Goal: Task Accomplishment & Management: Complete application form

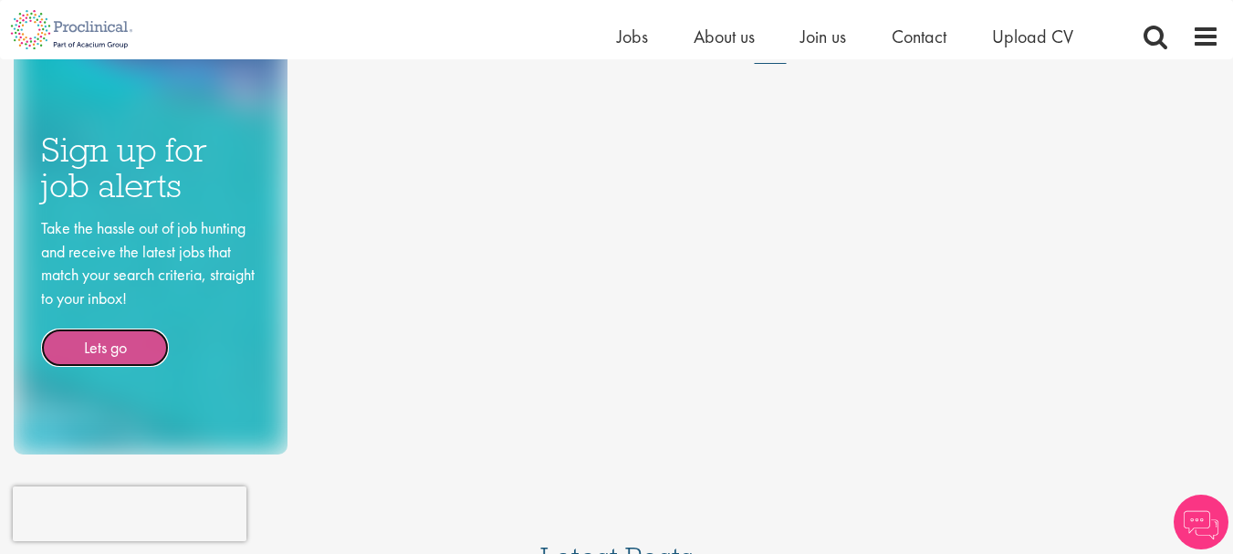
click at [95, 348] on link "Lets go" at bounding box center [105, 348] width 128 height 38
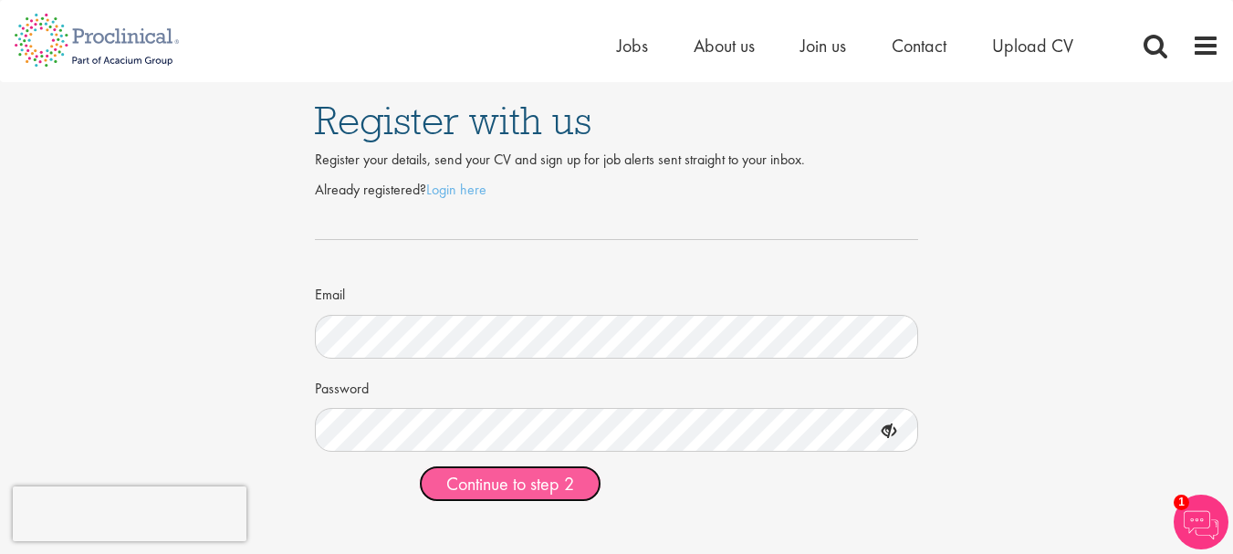
click at [555, 490] on span "Continue to step 2" at bounding box center [510, 484] width 128 height 24
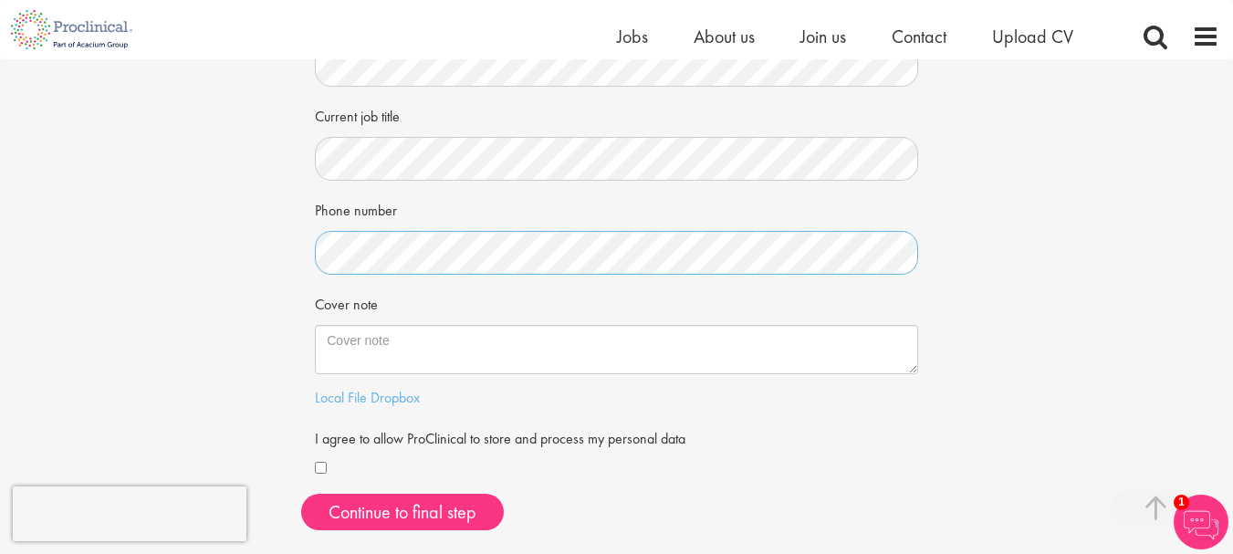
scroll to position [365, 0]
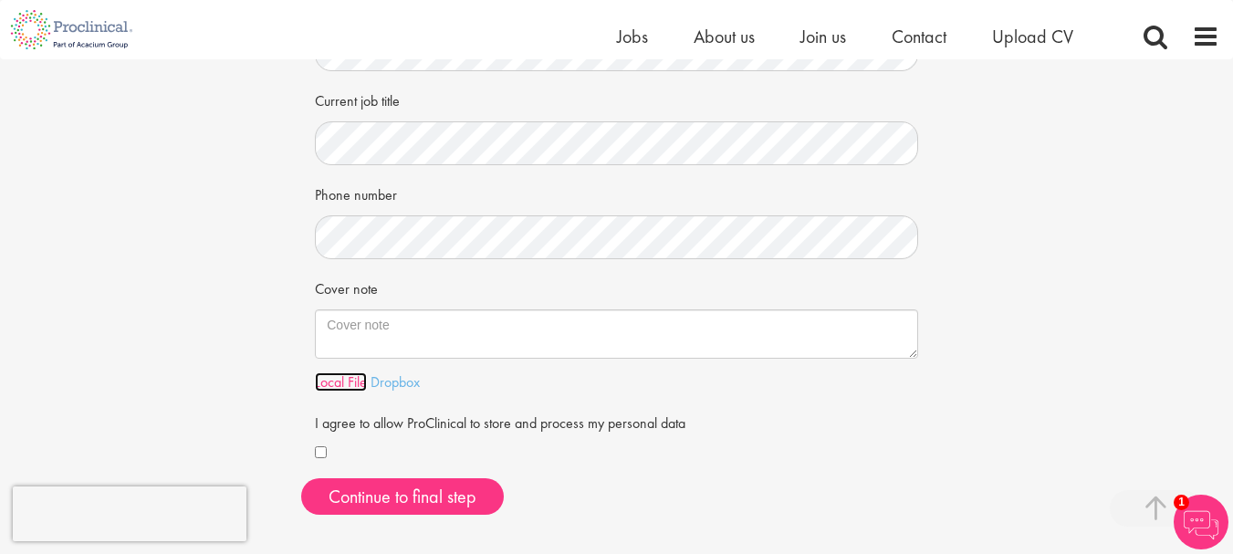
click at [346, 380] on link "Local File" at bounding box center [341, 381] width 52 height 19
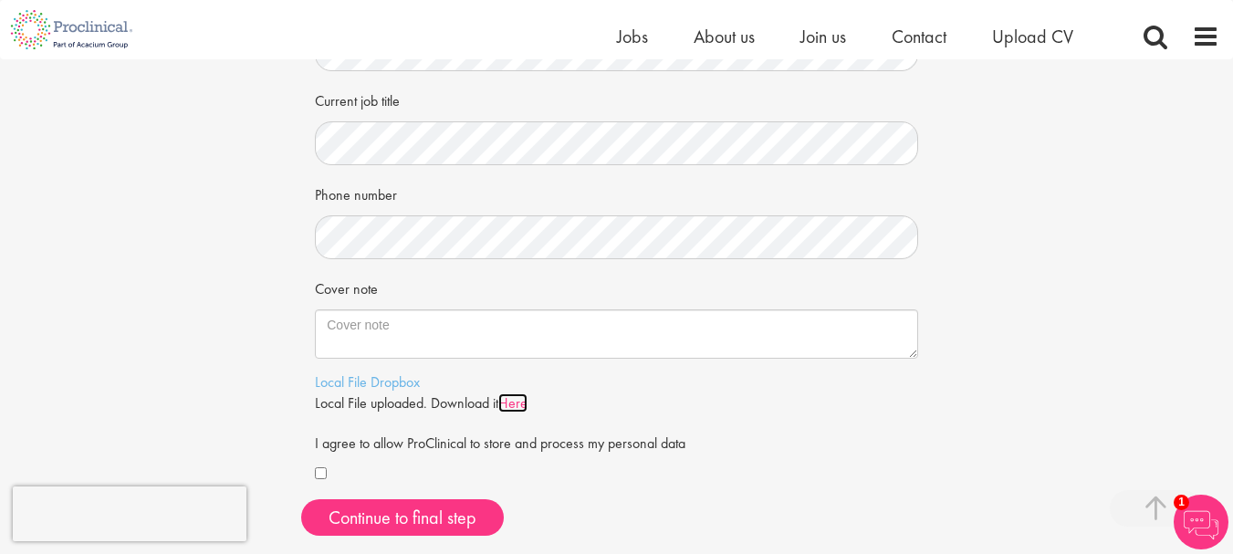
click at [519, 404] on link "Here" at bounding box center [512, 402] width 29 height 19
click at [1210, 527] on img at bounding box center [1201, 522] width 55 height 55
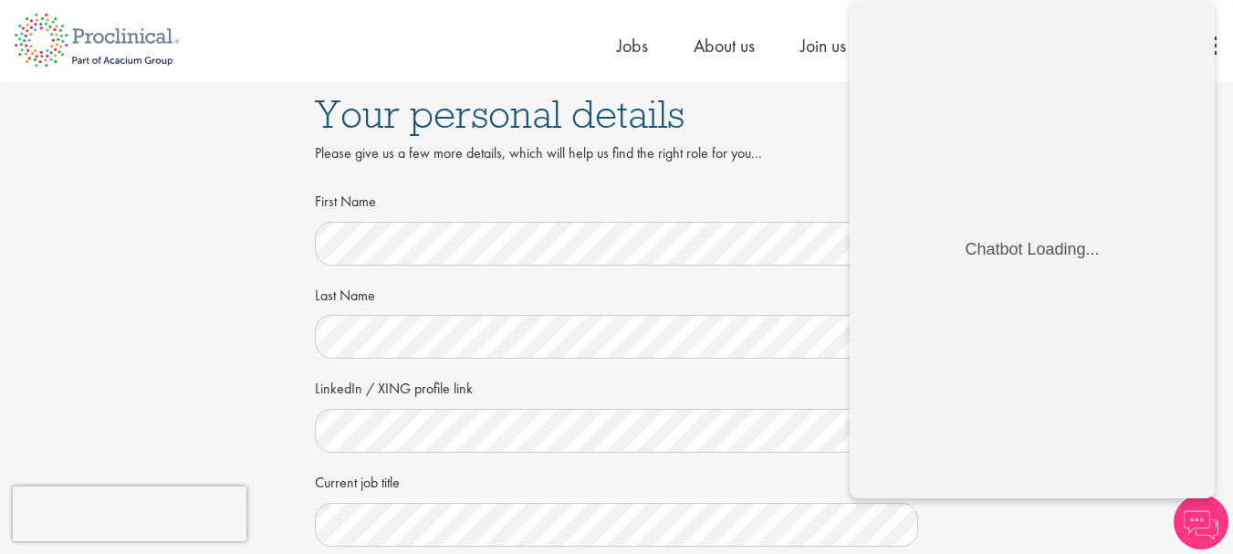
scroll to position [0, 0]
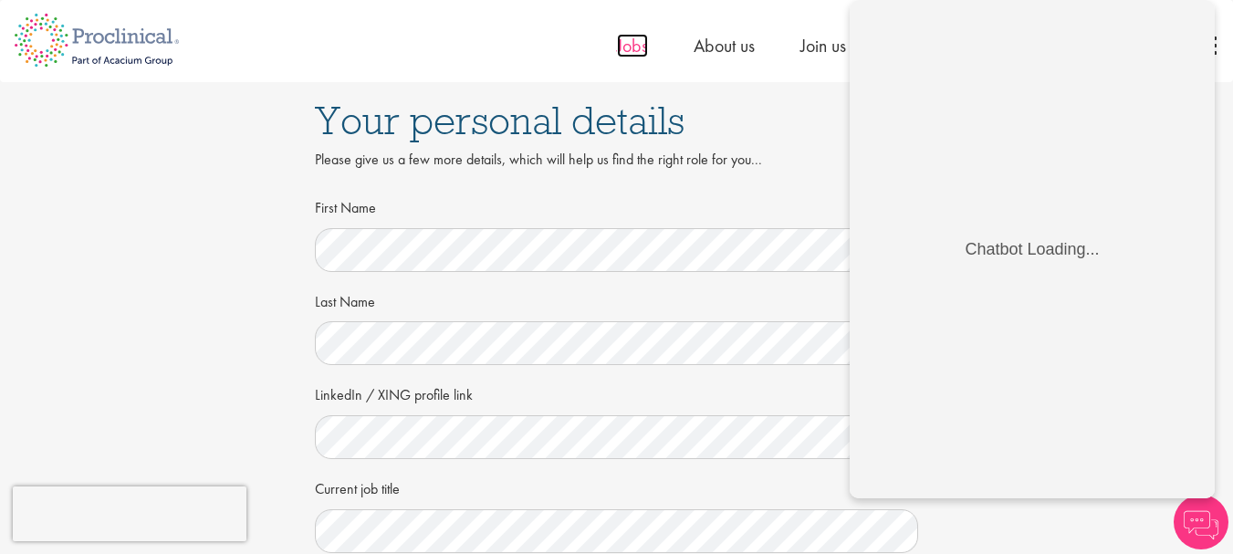
click at [630, 42] on span "Jobs" at bounding box center [632, 46] width 31 height 24
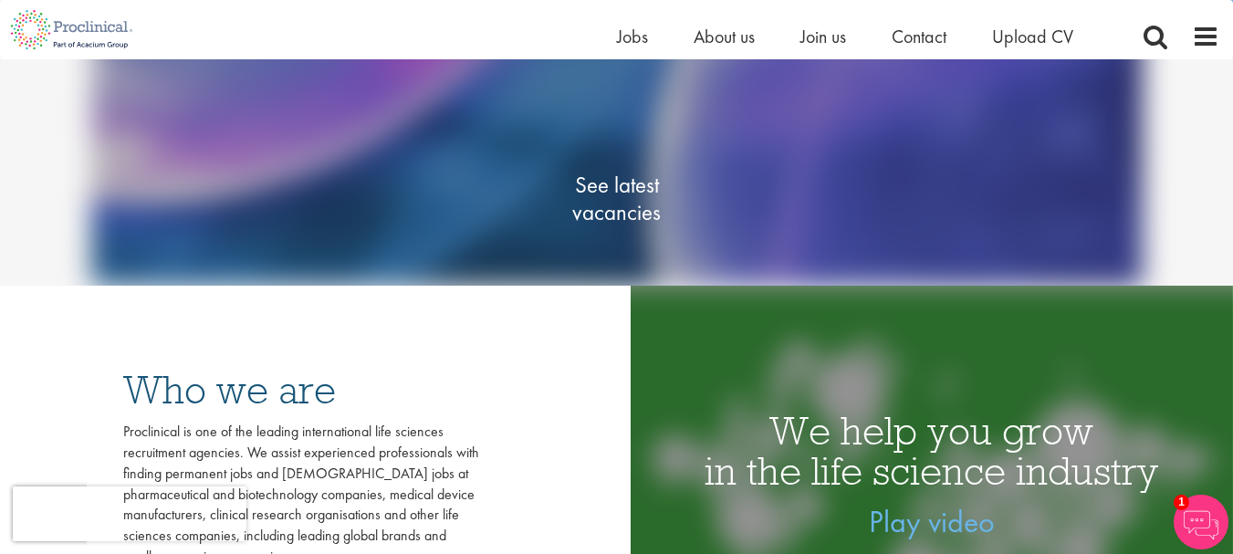
scroll to position [91, 0]
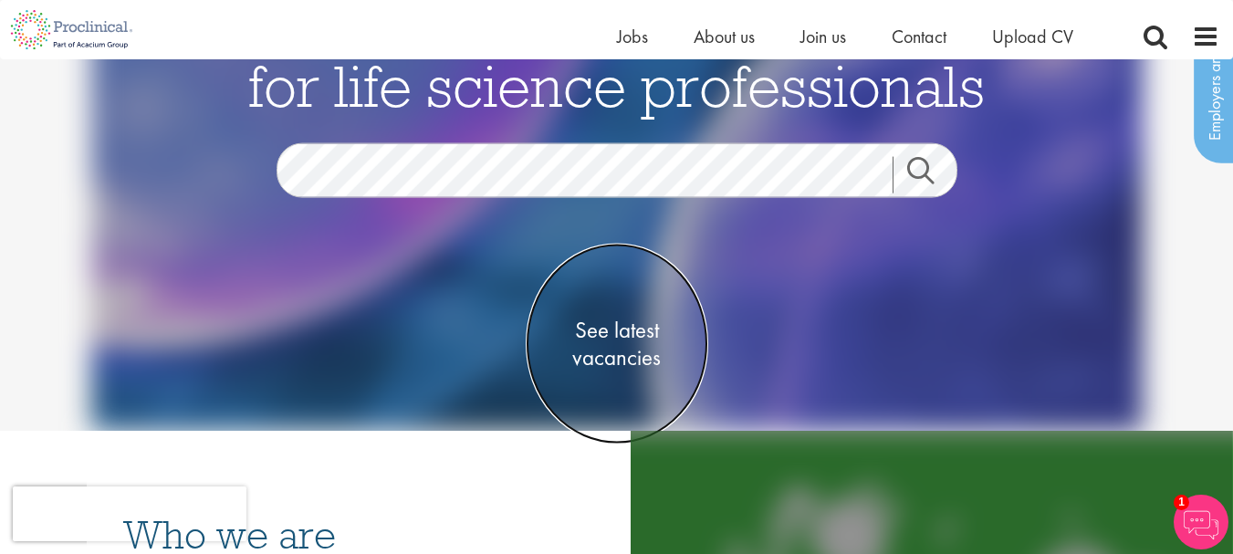
click at [630, 331] on span "See latest vacancies" at bounding box center [617, 343] width 183 height 55
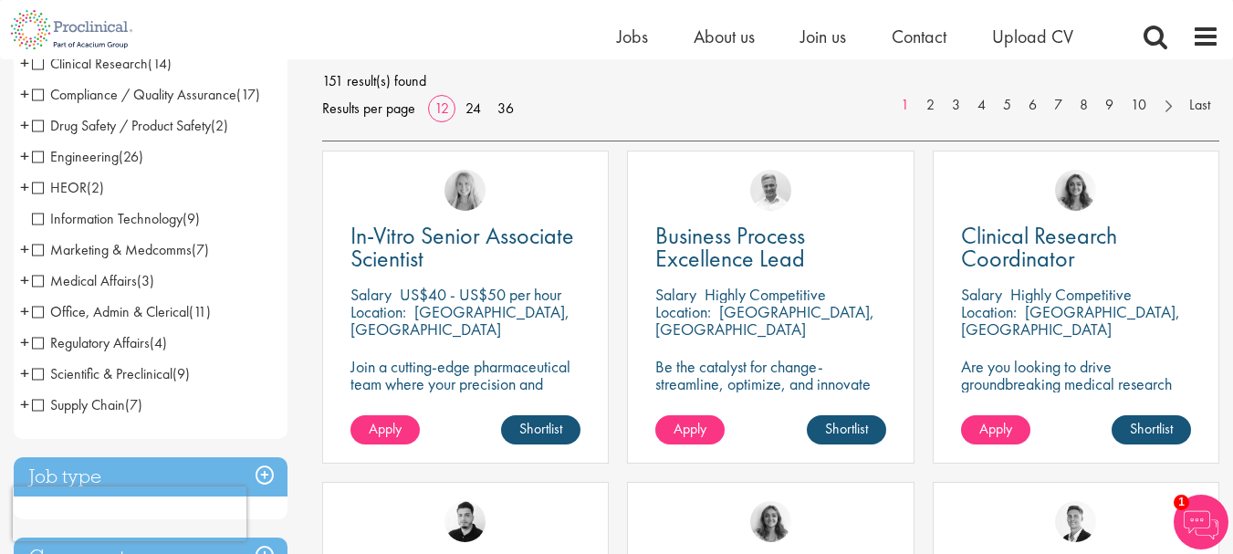
scroll to position [274, 0]
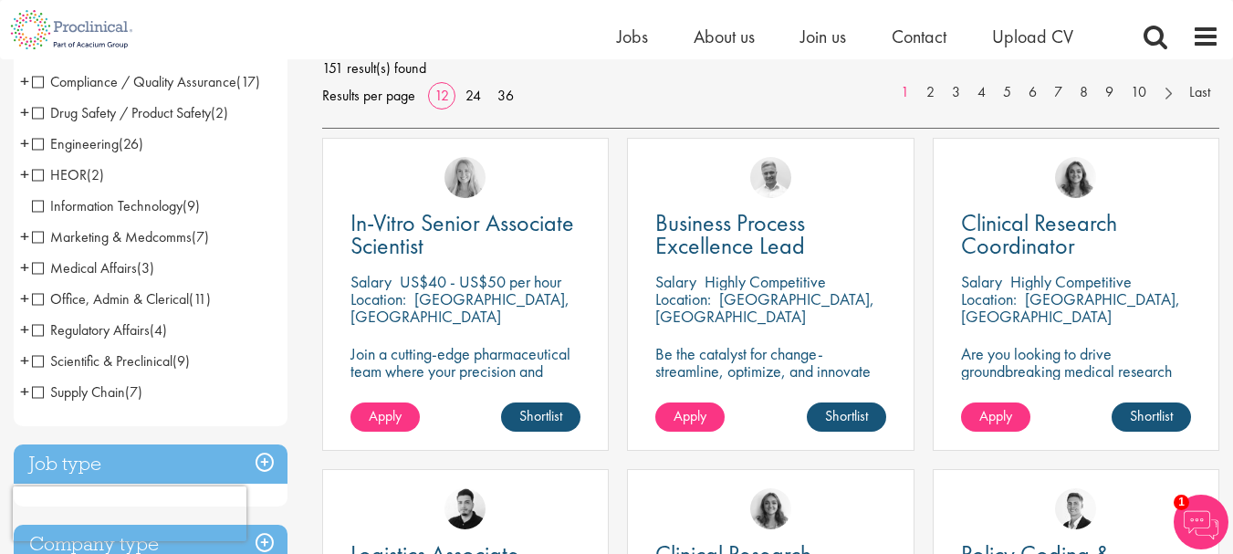
click at [37, 267] on span "Medical Affairs" at bounding box center [84, 267] width 105 height 19
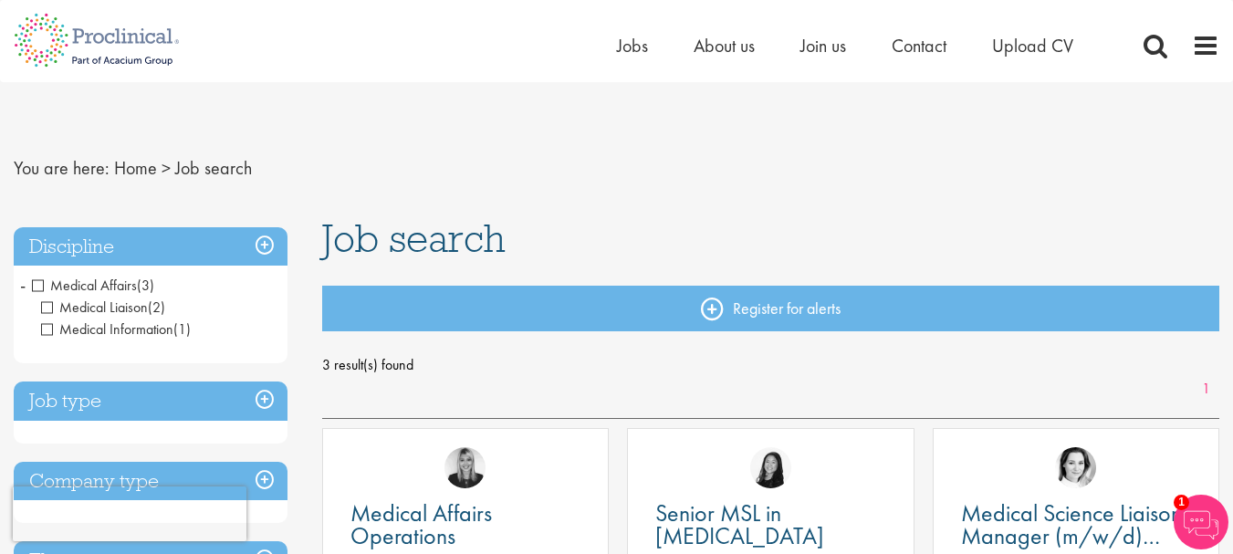
click at [146, 247] on h3 "Discipline" at bounding box center [151, 246] width 274 height 39
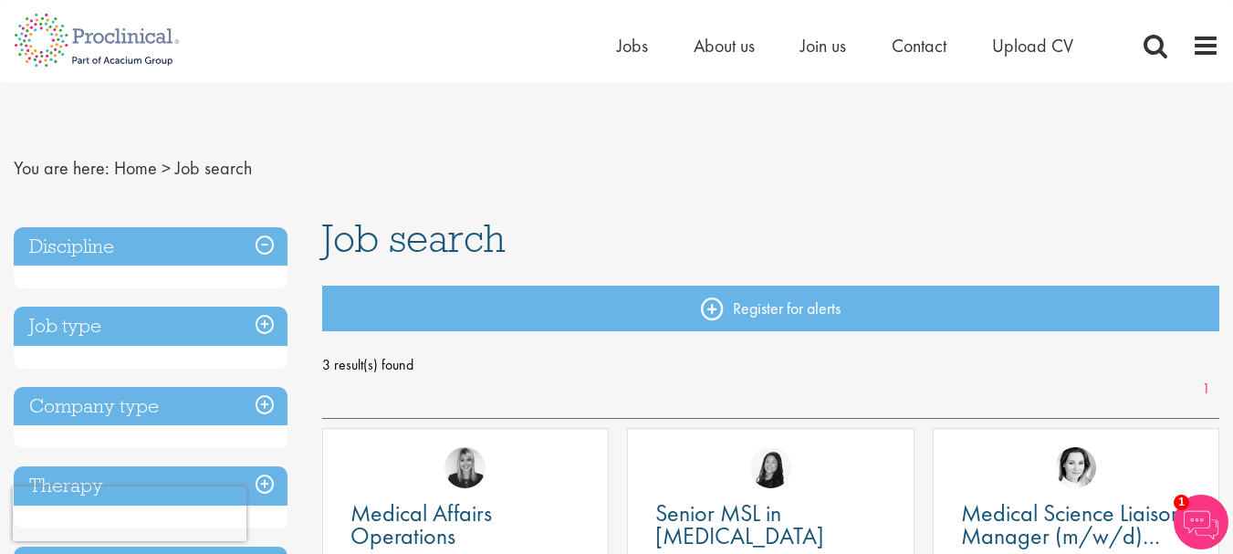
click at [146, 247] on h3 "Discipline" at bounding box center [151, 246] width 274 height 39
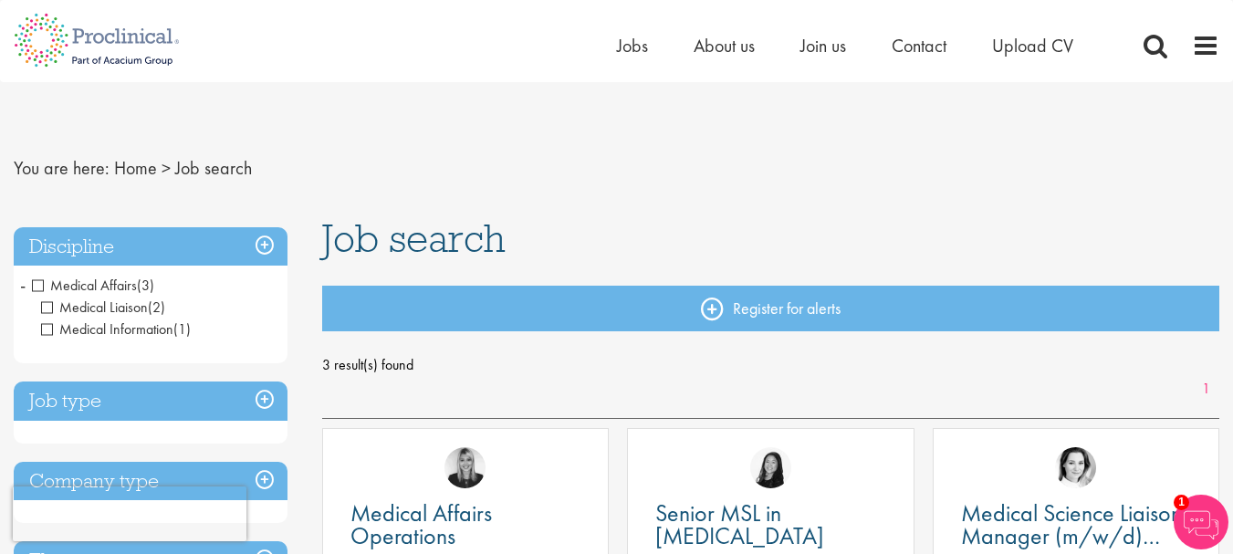
click at [264, 247] on h3 "Discipline" at bounding box center [151, 246] width 274 height 39
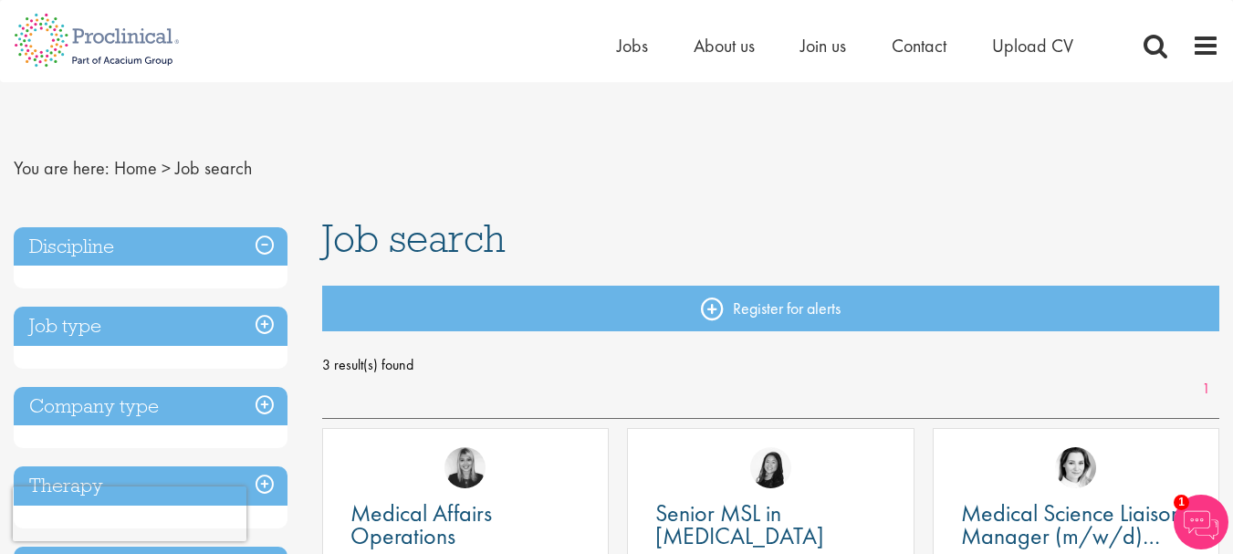
click at [264, 247] on h3 "Discipline" at bounding box center [151, 246] width 274 height 39
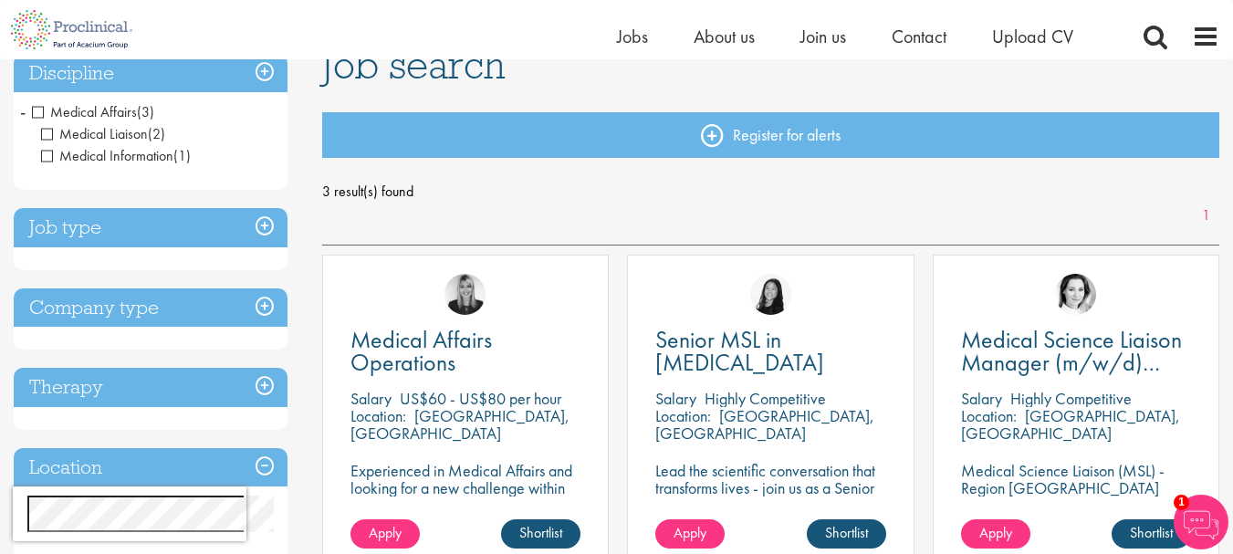
scroll to position [183, 0]
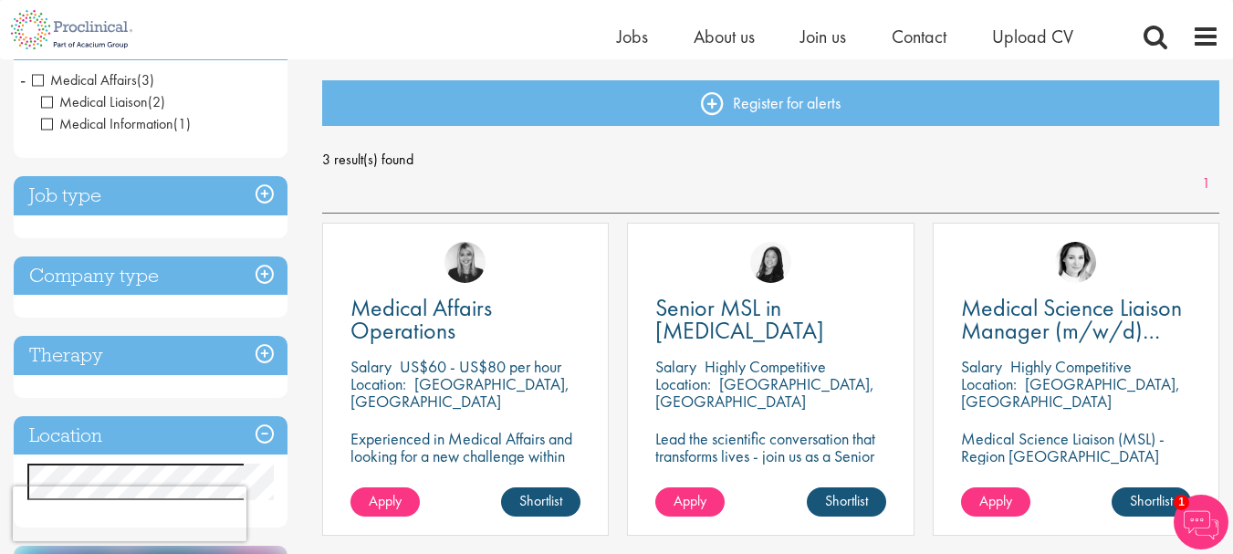
click at [163, 205] on h3 "Job type" at bounding box center [151, 195] width 274 height 39
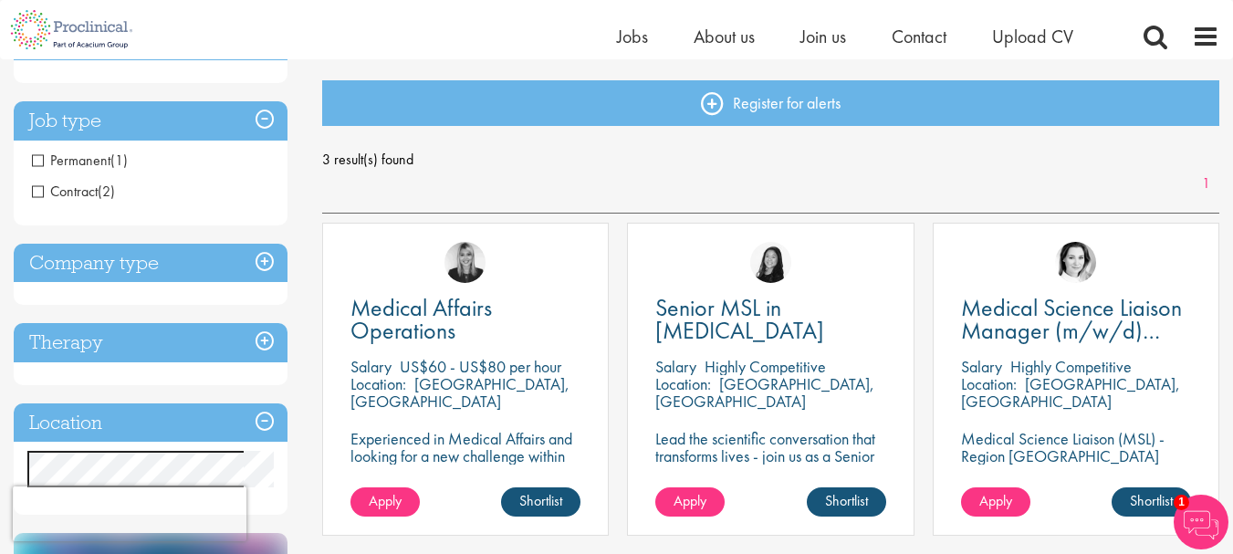
click at [156, 273] on h3 "Company type" at bounding box center [151, 263] width 274 height 39
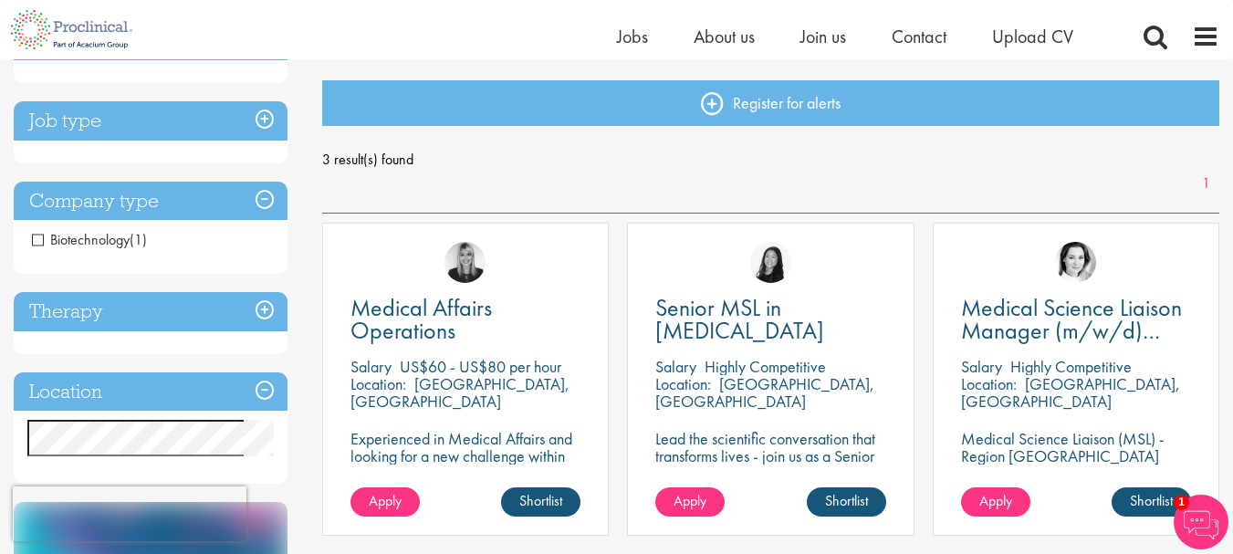
click at [153, 321] on h3 "Therapy" at bounding box center [151, 311] width 274 height 39
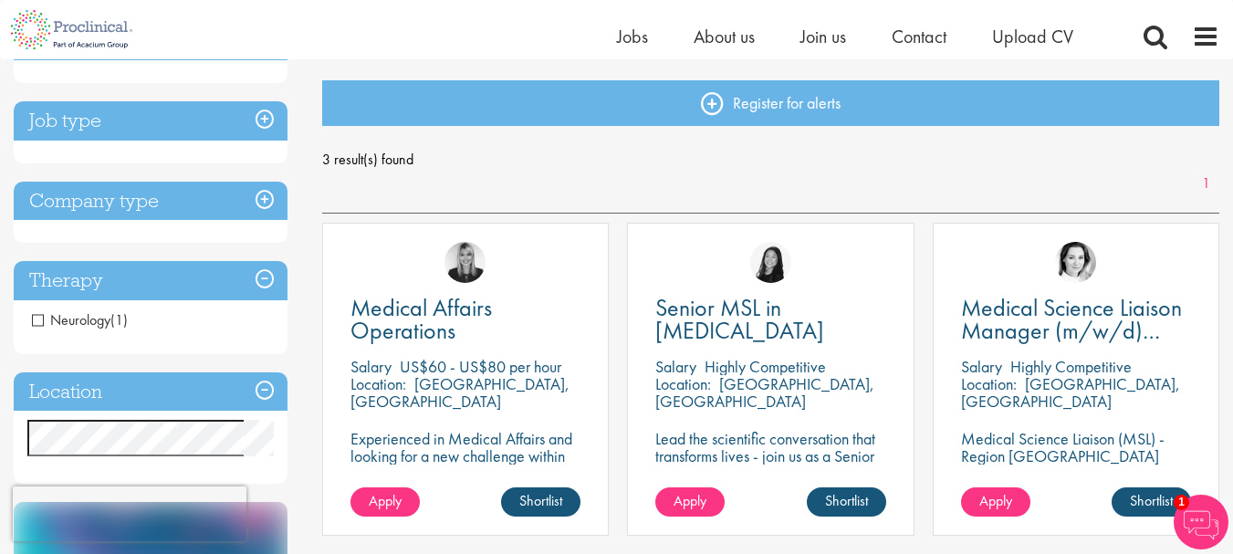
click at [168, 392] on h3 "Location" at bounding box center [151, 391] width 274 height 39
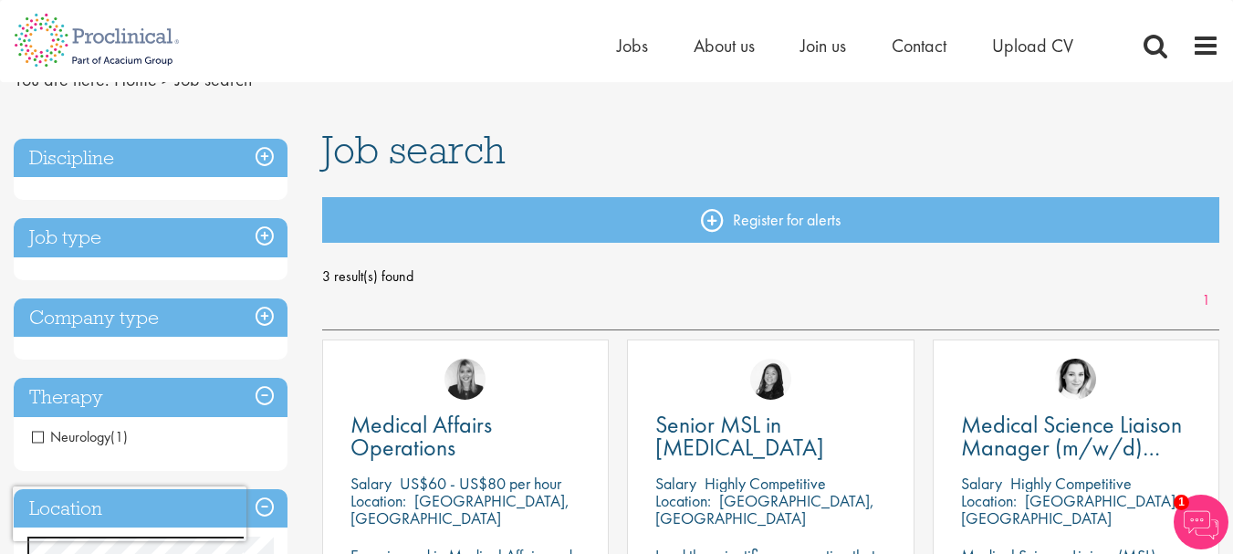
scroll to position [0, 0]
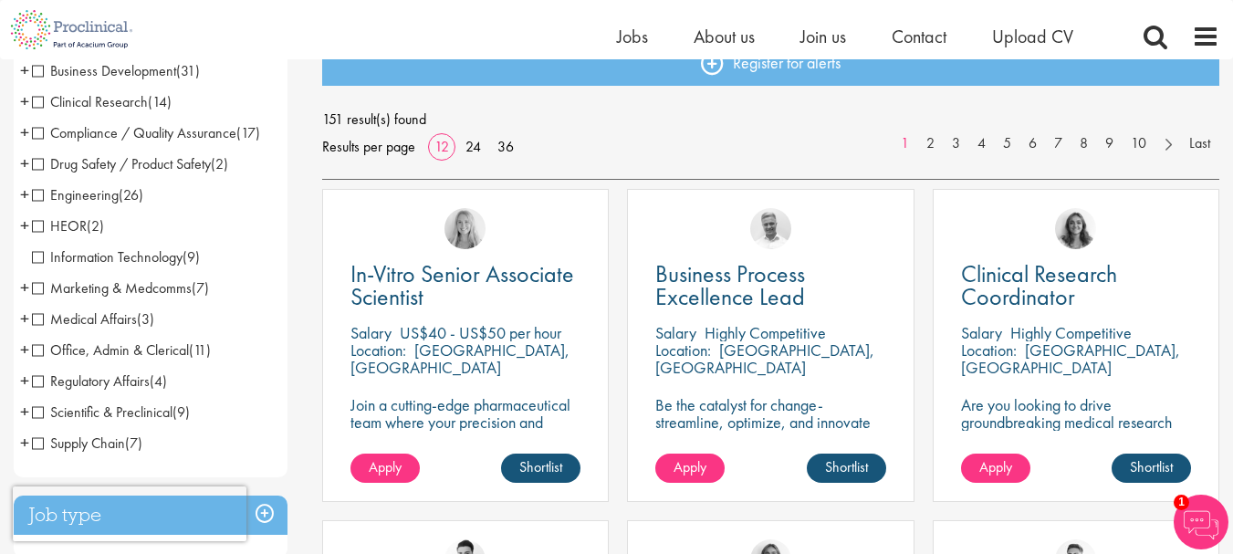
scroll to position [183, 0]
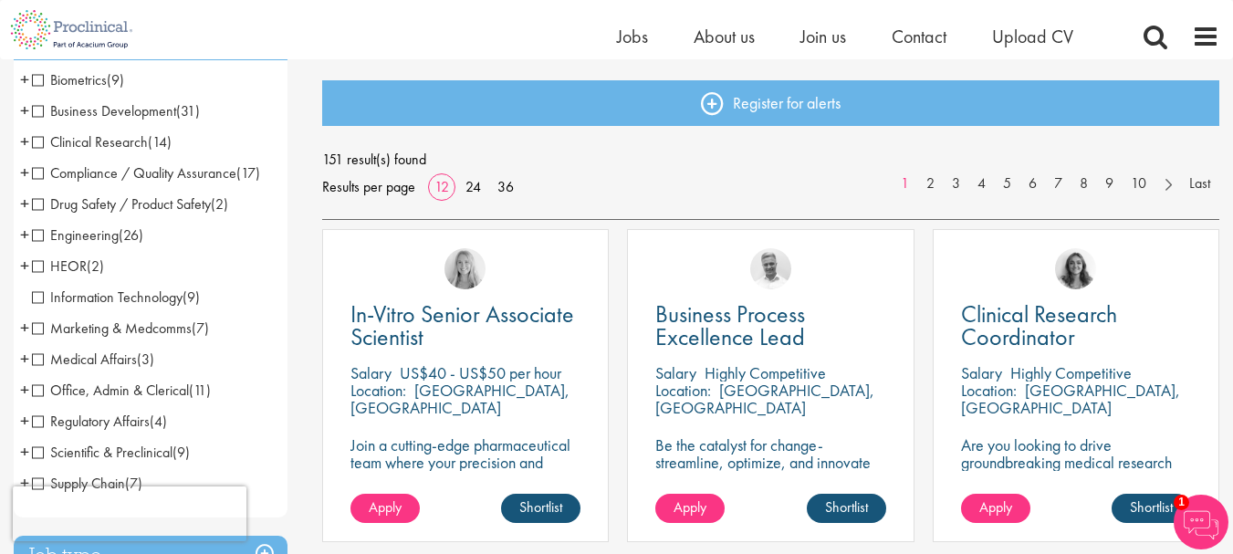
click at [37, 175] on span "Compliance / Quality Assurance" at bounding box center [134, 172] width 204 height 19
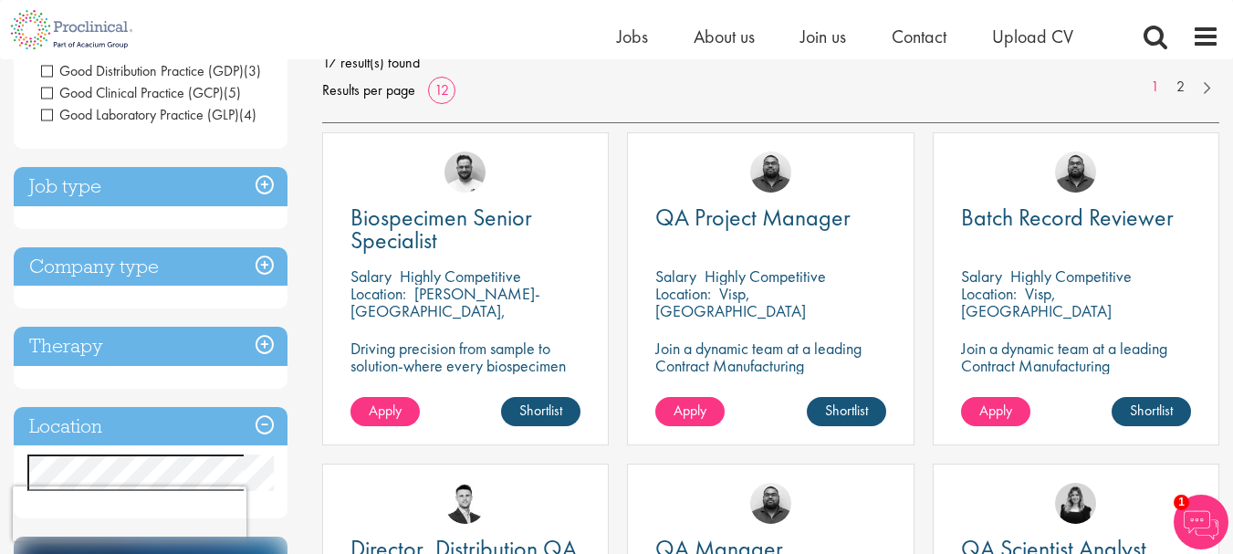
scroll to position [91, 0]
